Goal: Obtain resource: Download file/media

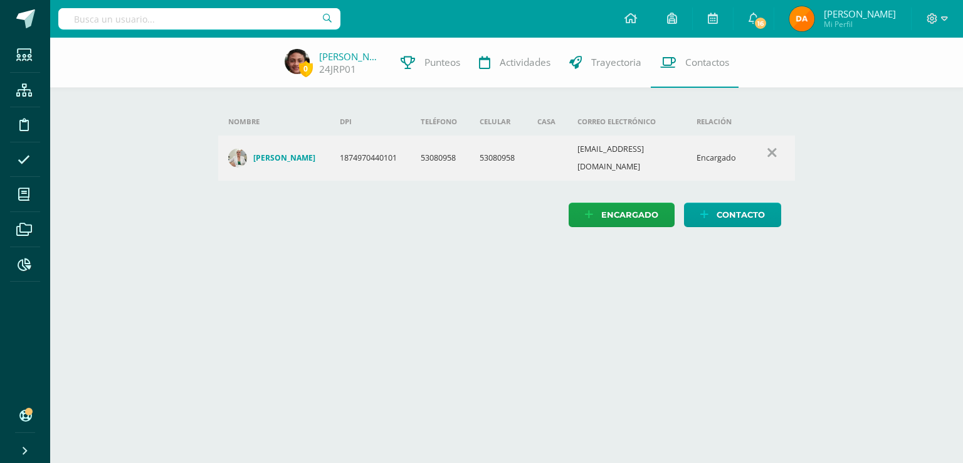
click at [242, 20] on input "text" at bounding box center [199, 18] width 282 height 21
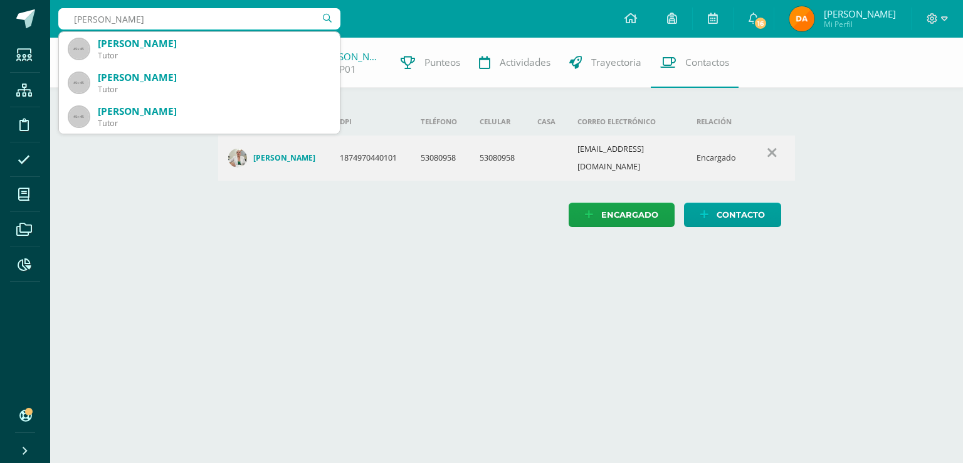
click at [70, 14] on input "monzón" at bounding box center [199, 18] width 282 height 21
type input "alejandro monzón"
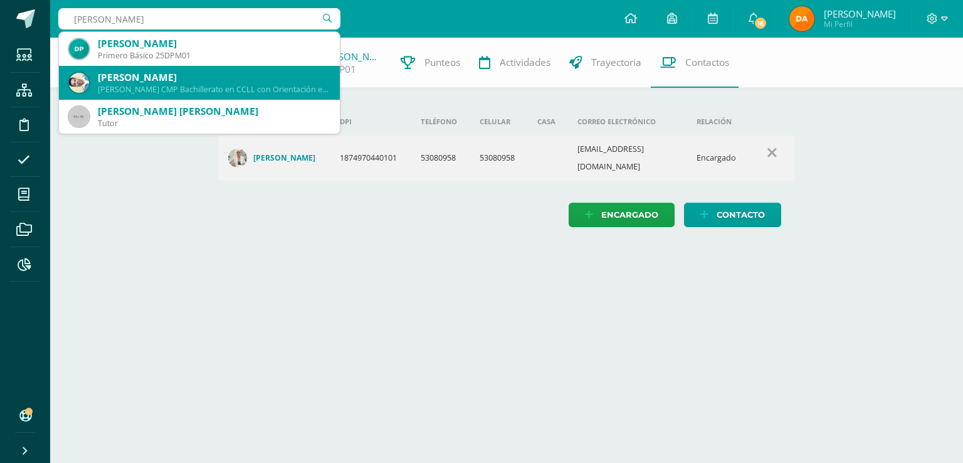
click at [175, 93] on div "Quinto Bachillerato CMP Bachillerato en CCLL con Orientación en Computación 19A…" at bounding box center [214, 89] width 232 height 11
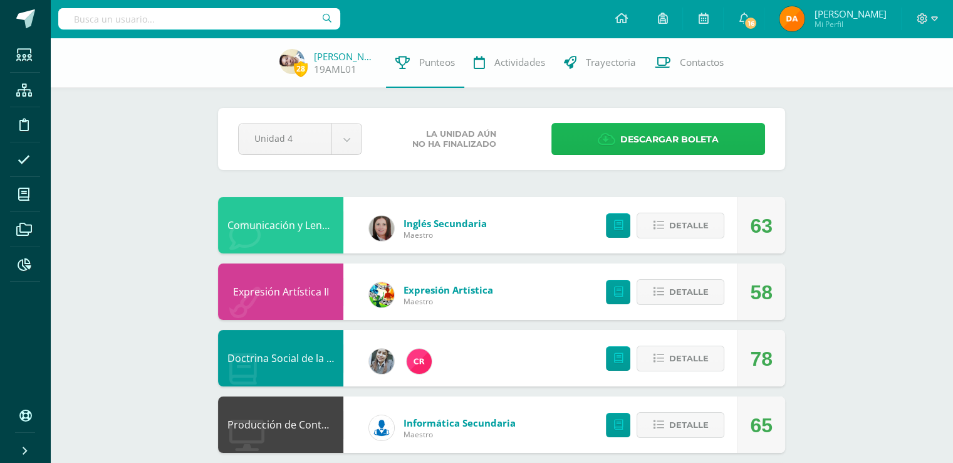
click at [600, 149] on link "Descargar boleta" at bounding box center [659, 139] width 214 height 32
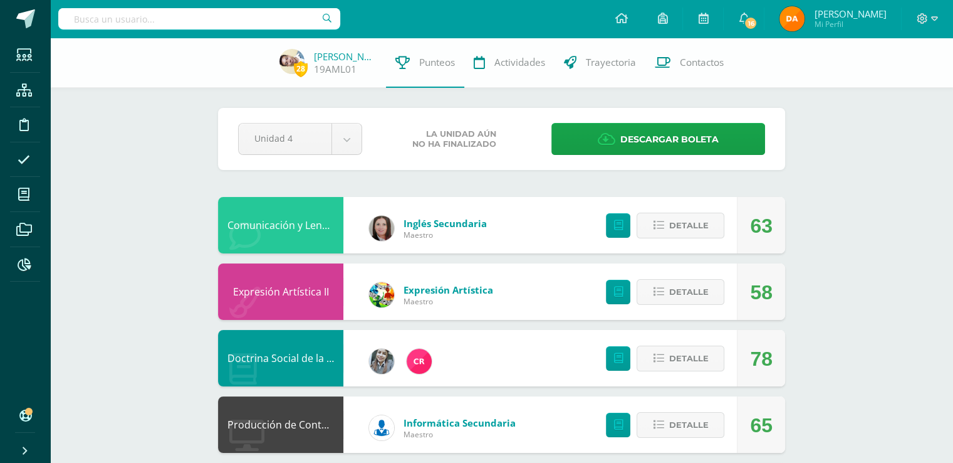
click at [241, 17] on input "text" at bounding box center [199, 18] width 282 height 21
type input "santiago ticas"
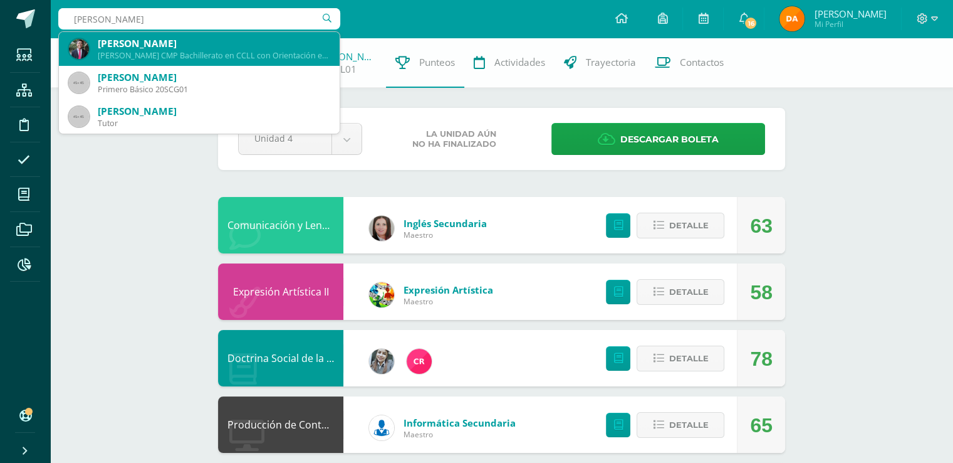
click at [231, 60] on div "Quinto Bachillerato CMP Bachillerato en CCLL con Orientación en Computación 201…" at bounding box center [214, 55] width 232 height 11
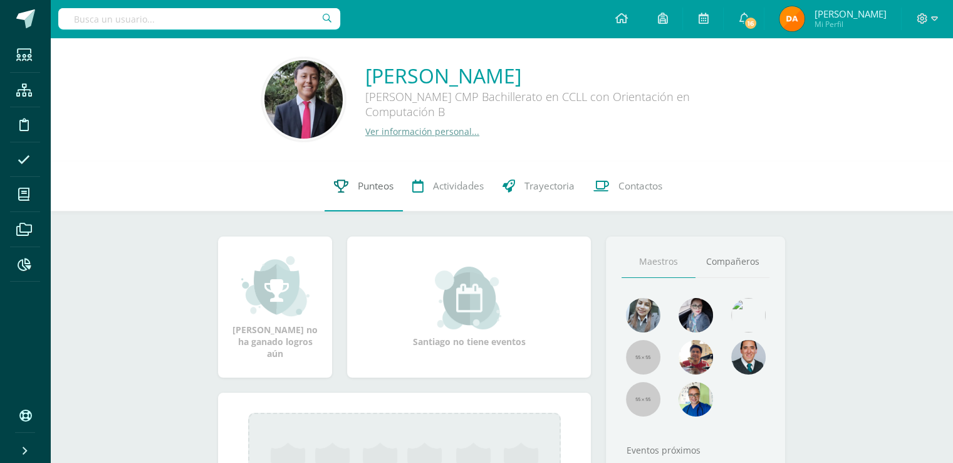
click at [376, 189] on span "Punteos" at bounding box center [376, 185] width 36 height 13
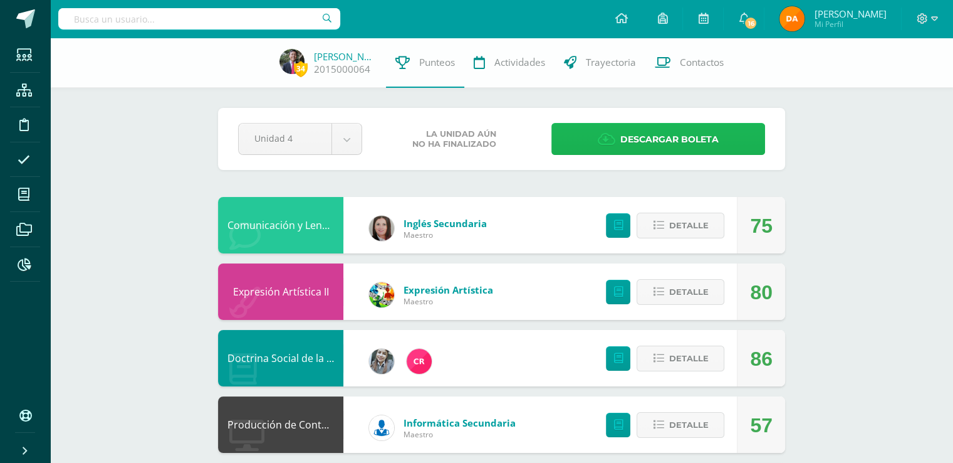
click at [730, 145] on link "Descargar boleta" at bounding box center [659, 139] width 214 height 32
